Goal: Task Accomplishment & Management: Use online tool/utility

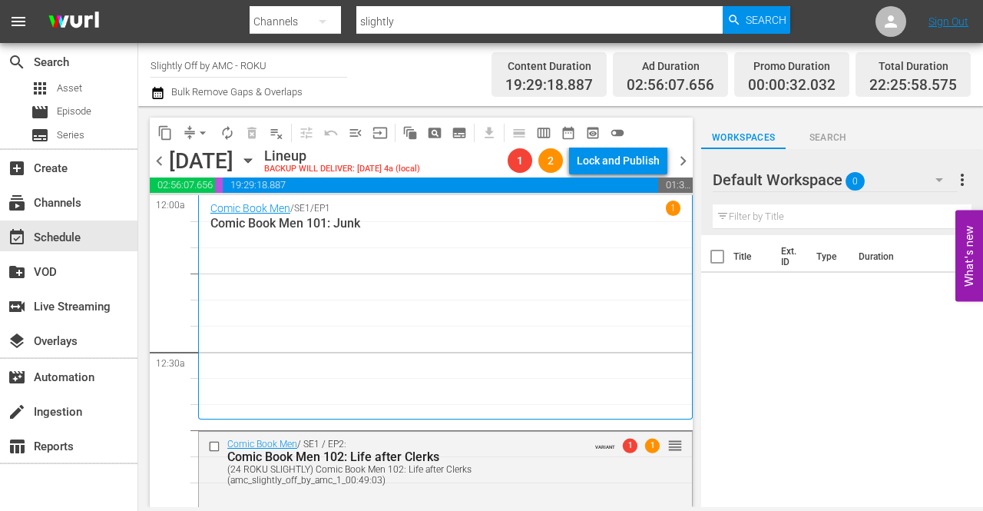
scroll to position [7168, 0]
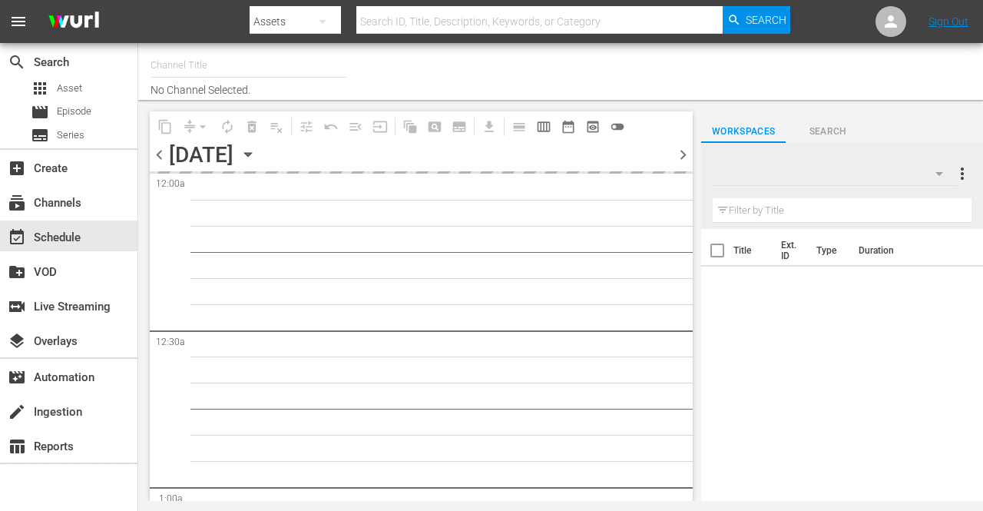
type input "Slightly Off by AMC - ROKU (564)"
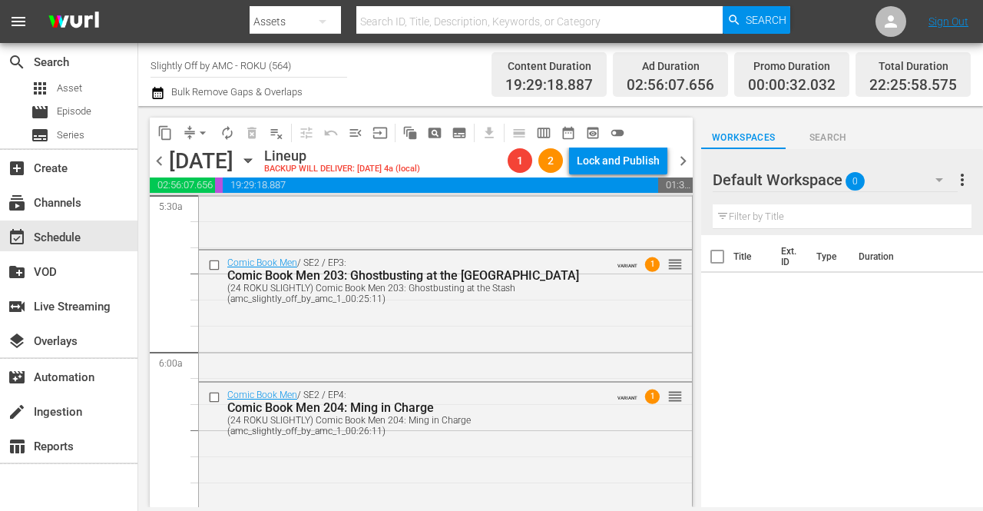
scroll to position [7205, 0]
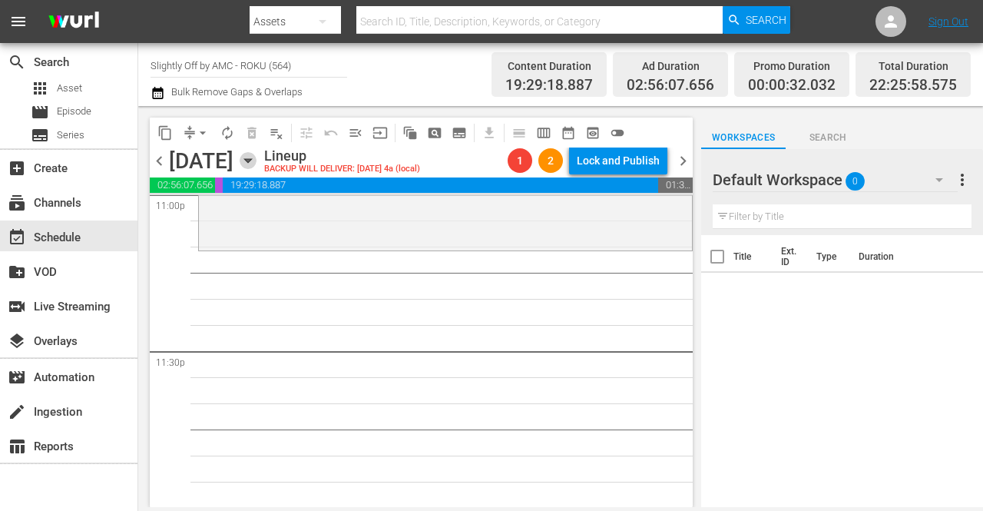
click at [256, 158] on icon "button" at bounding box center [248, 160] width 17 height 17
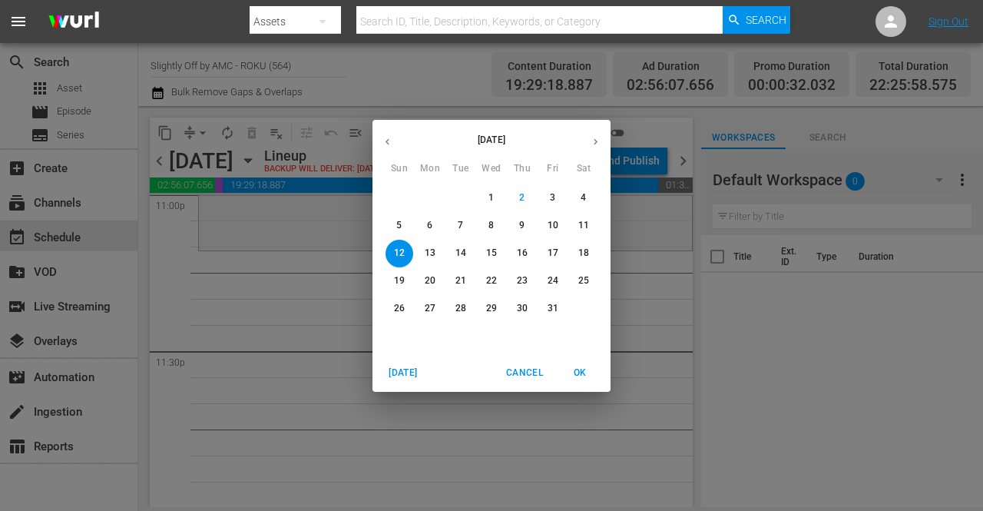
click at [433, 248] on p "13" at bounding box center [430, 252] width 11 height 13
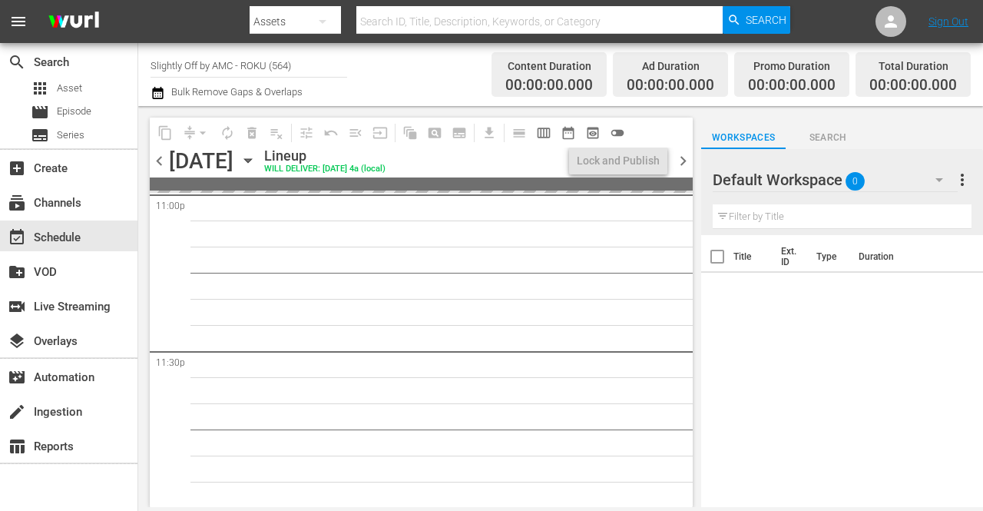
scroll to position [7205, 0]
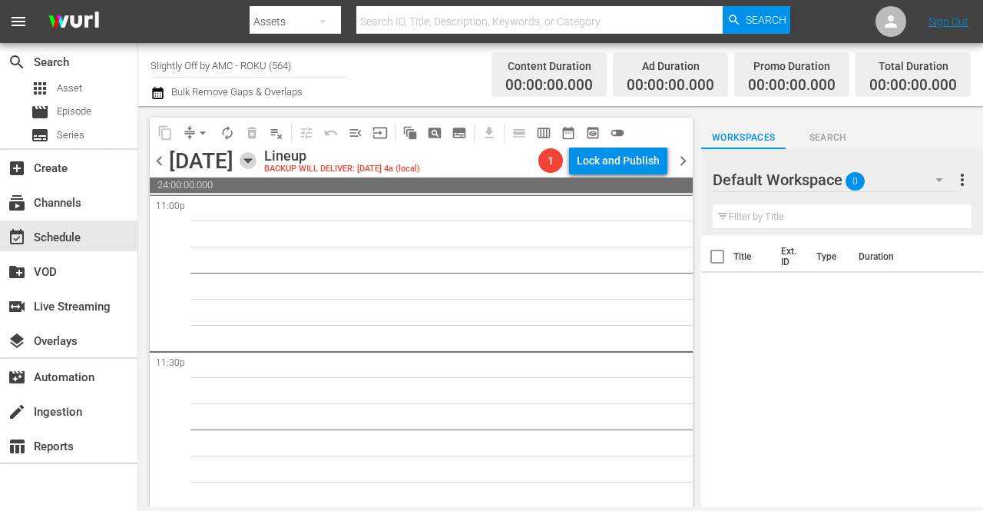
click at [256, 157] on icon "button" at bounding box center [248, 160] width 17 height 17
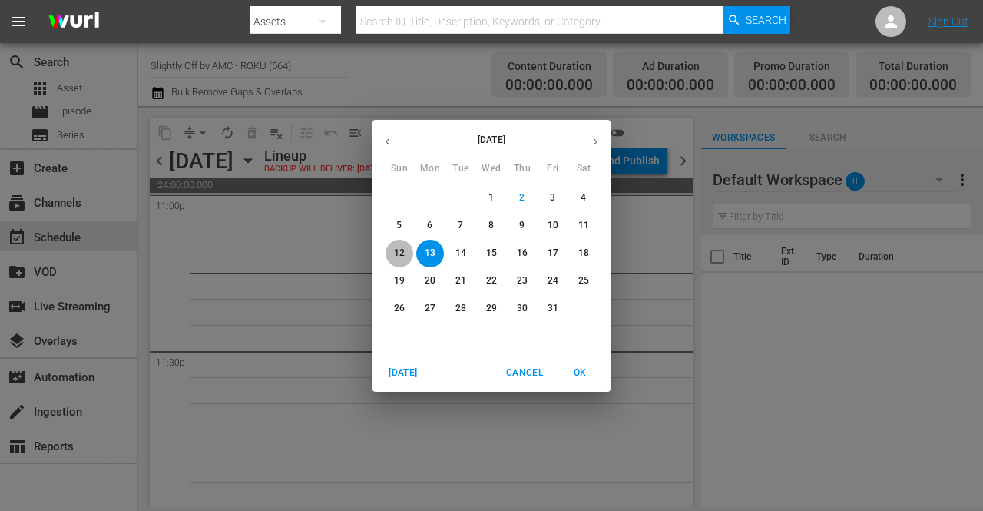
click at [399, 254] on p "12" at bounding box center [399, 252] width 11 height 13
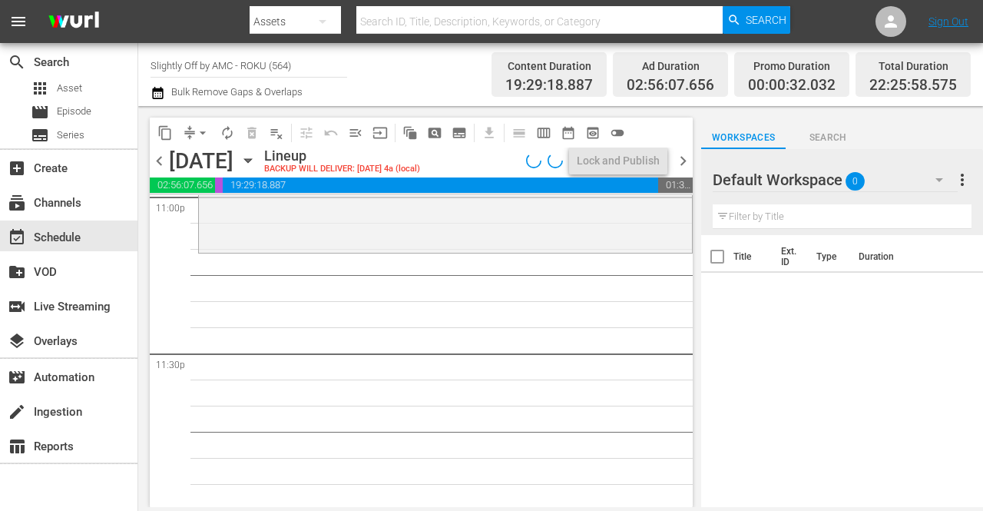
scroll to position [7204, 0]
